Goal: Information Seeking & Learning: Learn about a topic

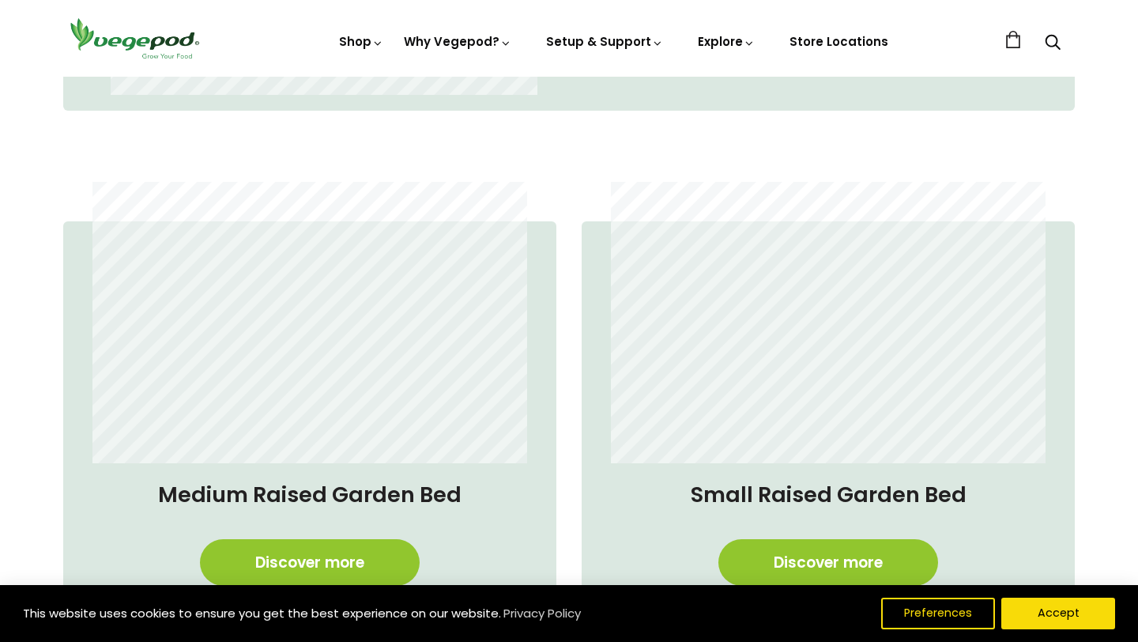
scroll to position [1137, 0]
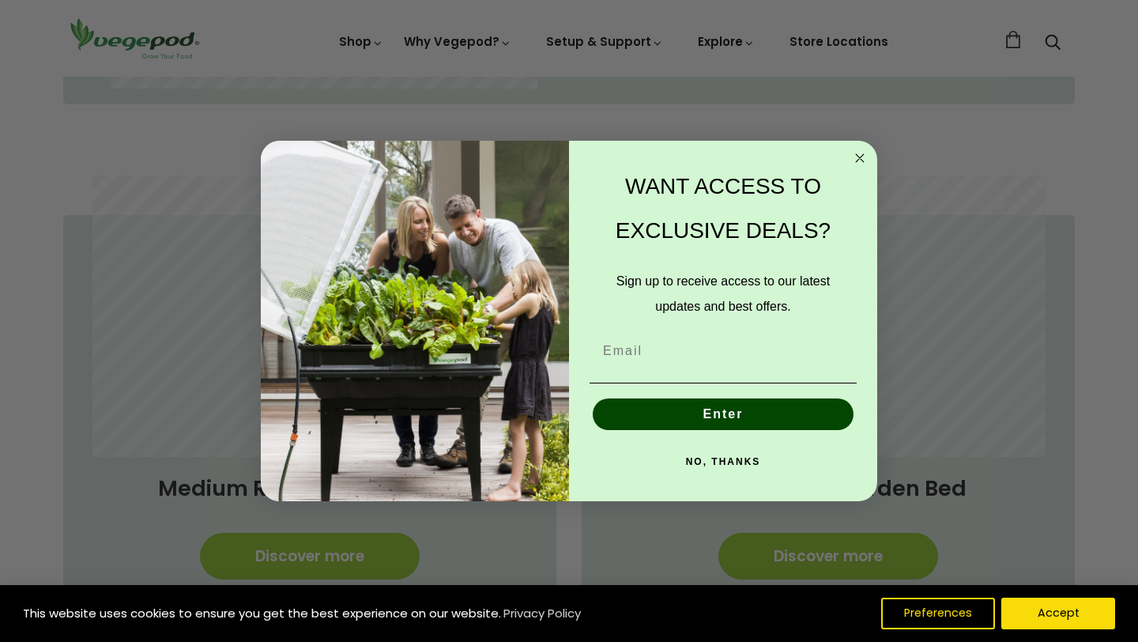
click at [858, 156] on icon "Close dialog" at bounding box center [860, 158] width 8 height 8
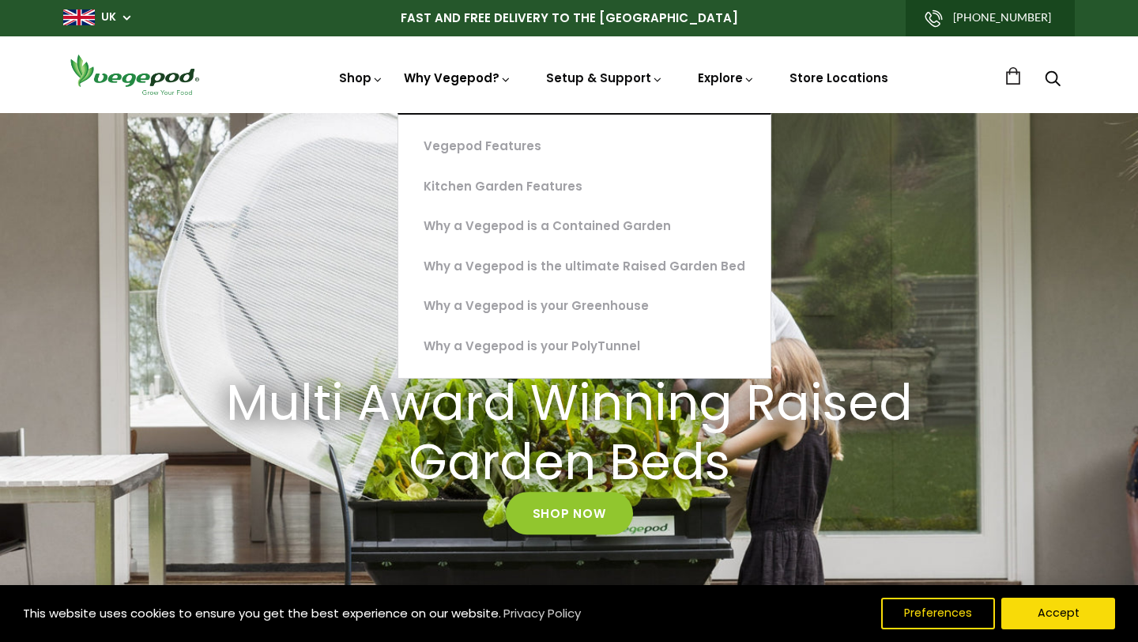
scroll to position [0, 543]
click at [519, 293] on link "Why a Vegepod is your Greenhouse" at bounding box center [584, 306] width 372 height 40
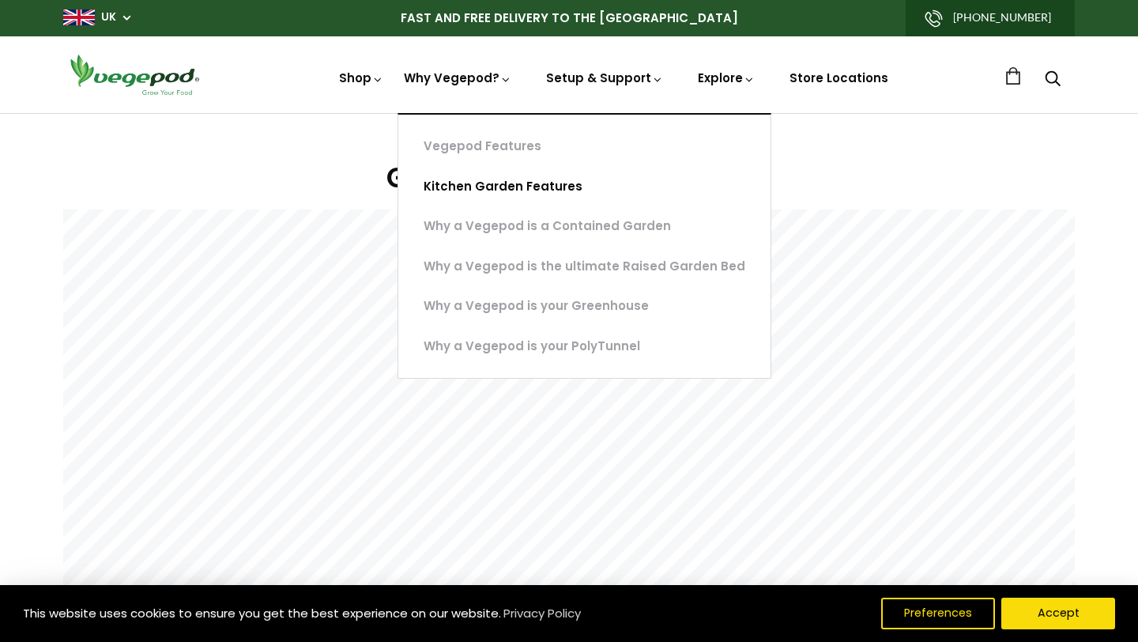
click at [514, 180] on link "Kitchen Garden Features" at bounding box center [584, 187] width 372 height 40
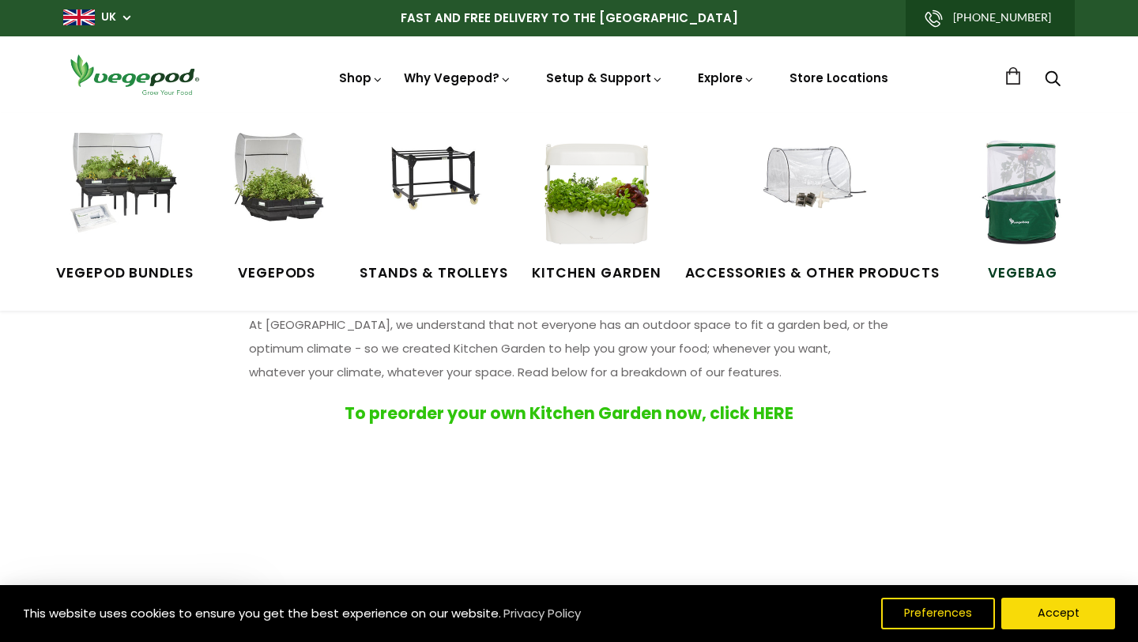
click at [1011, 201] on img at bounding box center [1023, 192] width 119 height 119
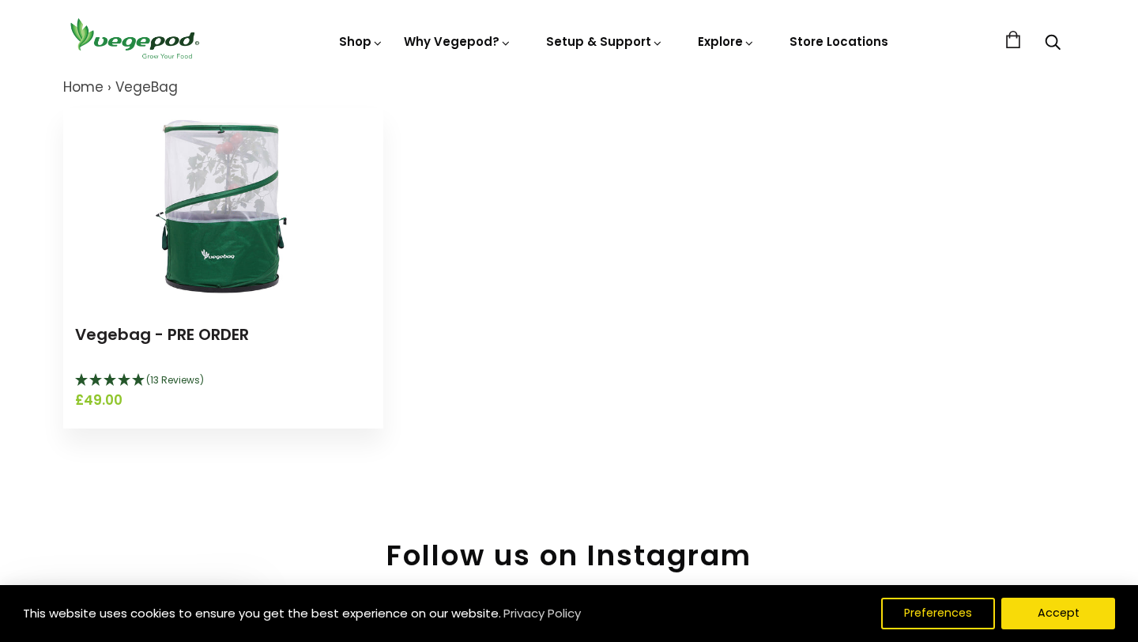
scroll to position [181, 0]
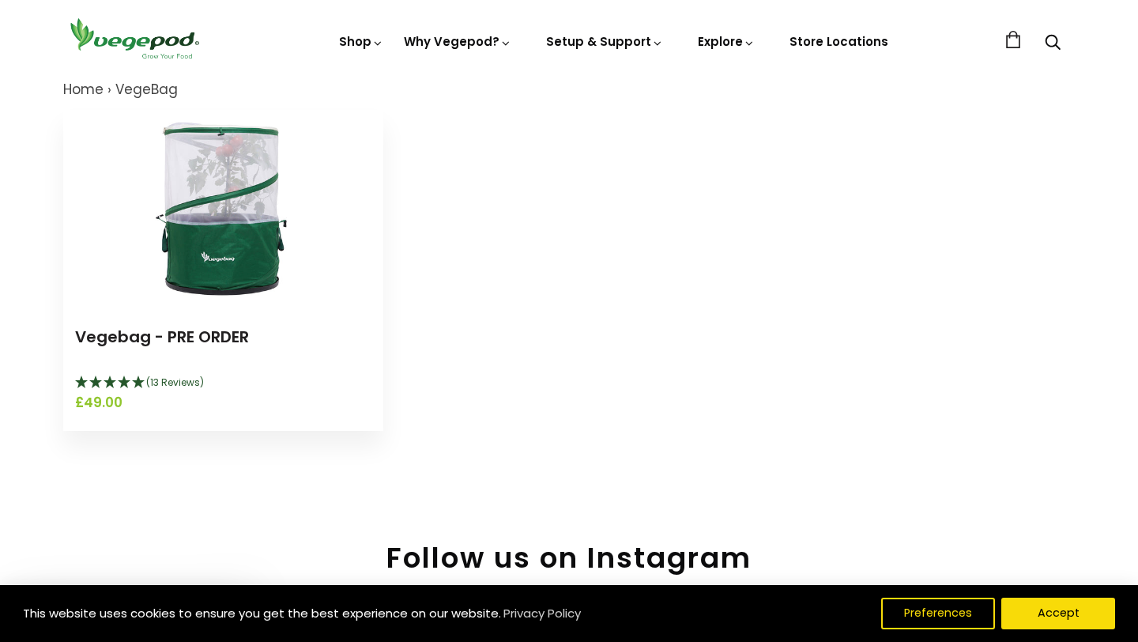
click at [251, 227] on img at bounding box center [224, 209] width 198 height 198
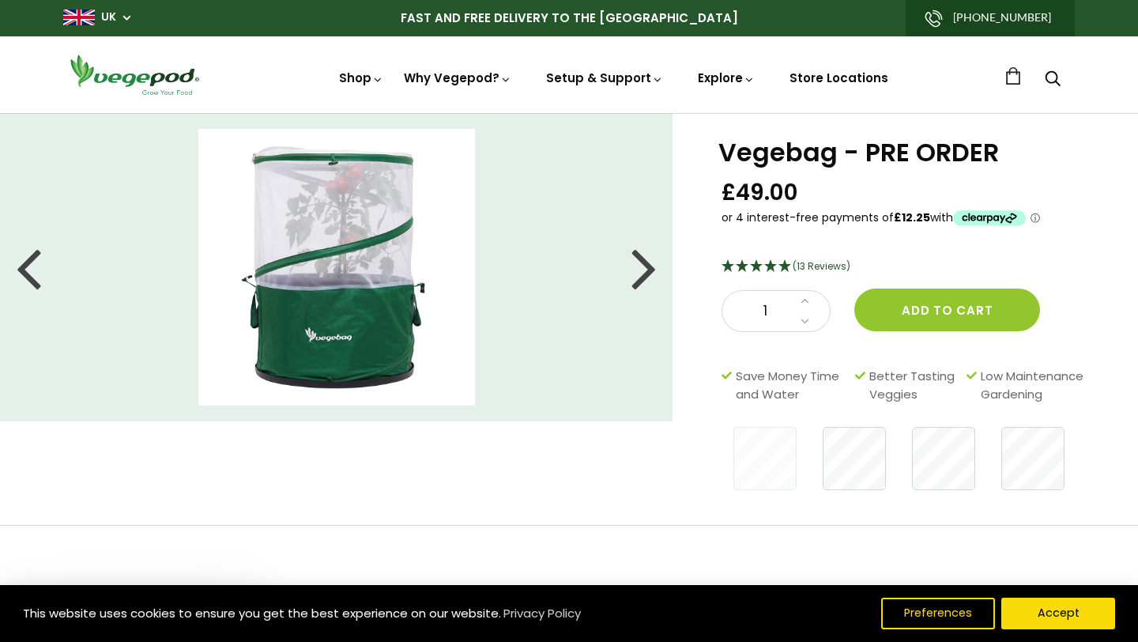
click at [632, 263] on div at bounding box center [644, 267] width 25 height 71
